Goal: Task Accomplishment & Management: Use online tool/utility

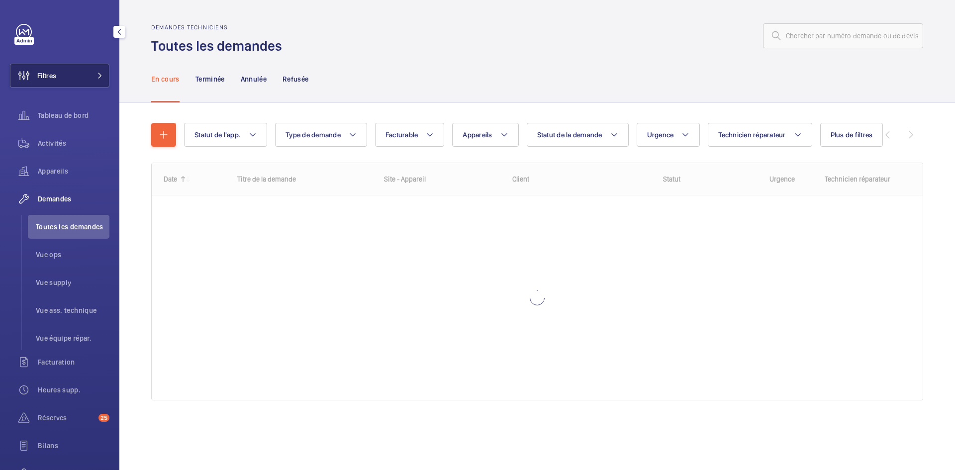
click at [97, 73] on mat-icon at bounding box center [100, 76] width 6 height 6
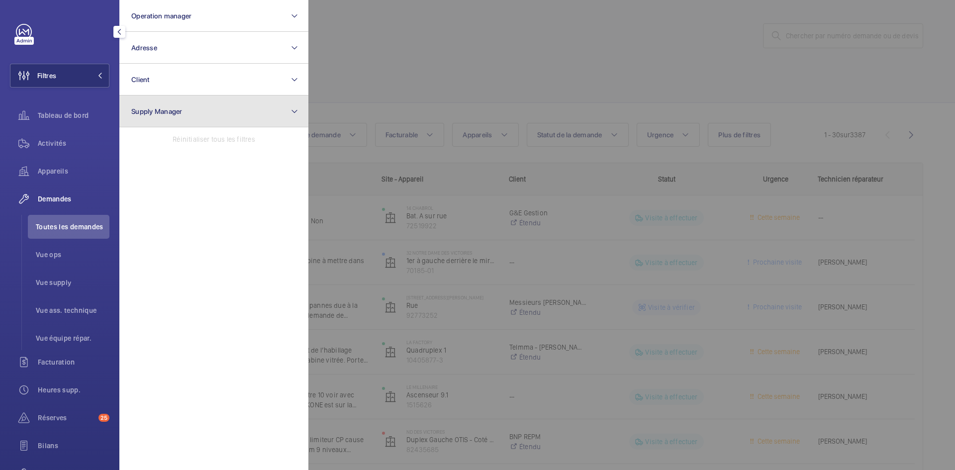
click at [188, 108] on button "Supply Manager" at bounding box center [213, 111] width 189 height 32
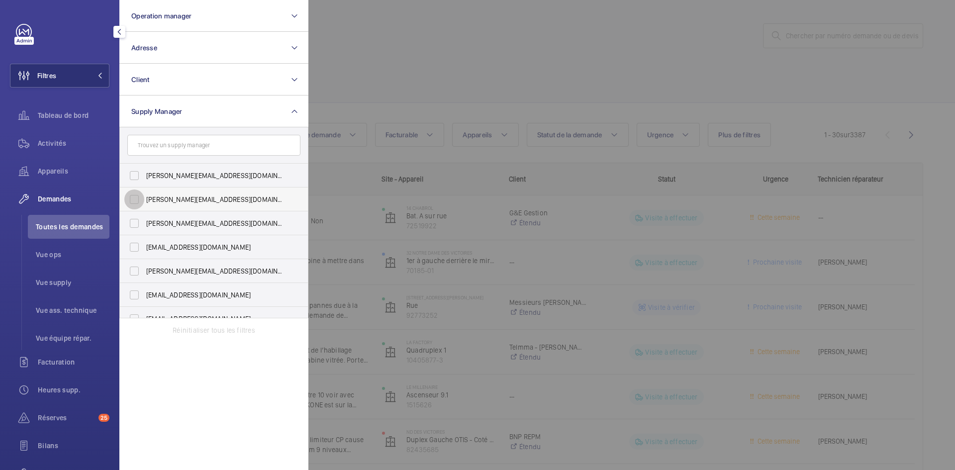
click at [133, 201] on input "[PERSON_NAME][EMAIL_ADDRESS][DOMAIN_NAME]" at bounding box center [134, 199] width 20 height 20
checkbox input "true"
click at [135, 245] on input "[EMAIL_ADDRESS][DOMAIN_NAME]" at bounding box center [134, 247] width 20 height 20
checkbox input "true"
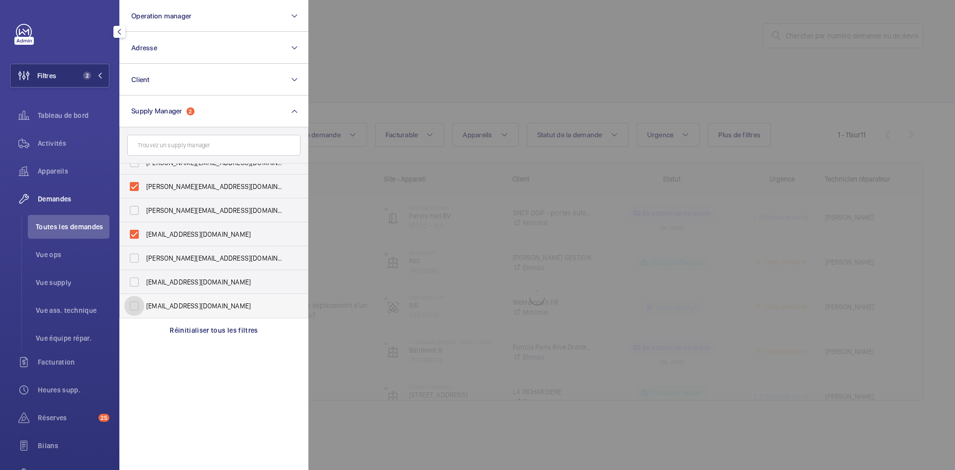
click at [137, 303] on input "[EMAIL_ADDRESS][DOMAIN_NAME]" at bounding box center [134, 306] width 20 height 20
checkbox input "true"
click at [59, 284] on span "Vue supply" at bounding box center [73, 282] width 74 height 10
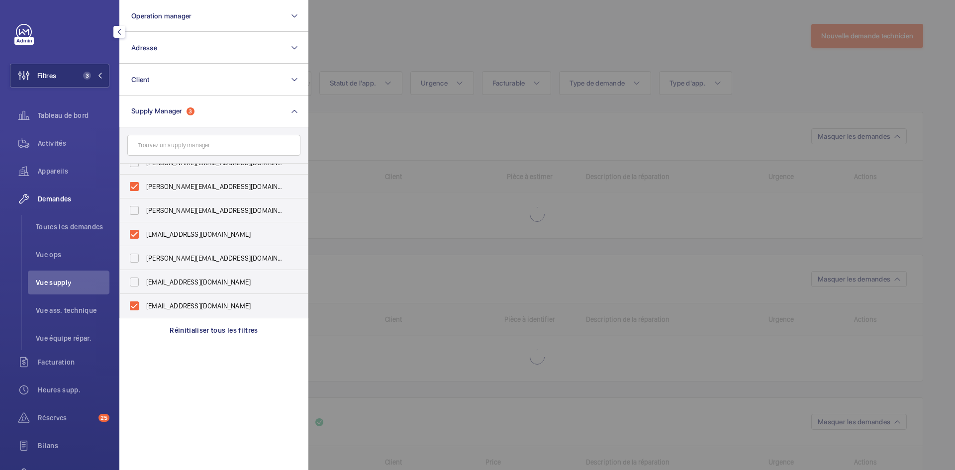
click at [427, 39] on div at bounding box center [785, 235] width 955 height 470
